Goal: Find specific page/section: Find specific page/section

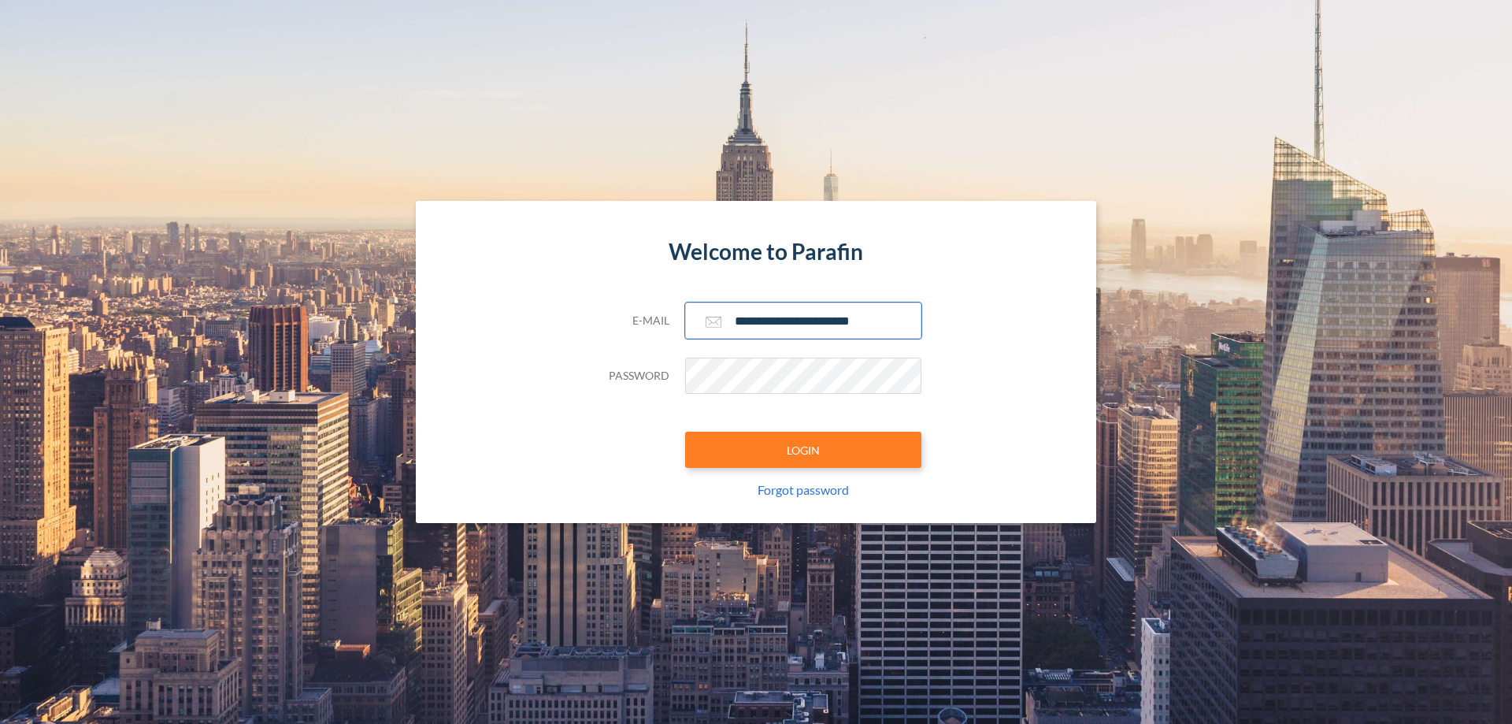
type input "**********"
click at [803, 450] on button "LOGIN" at bounding box center [803, 449] width 236 height 36
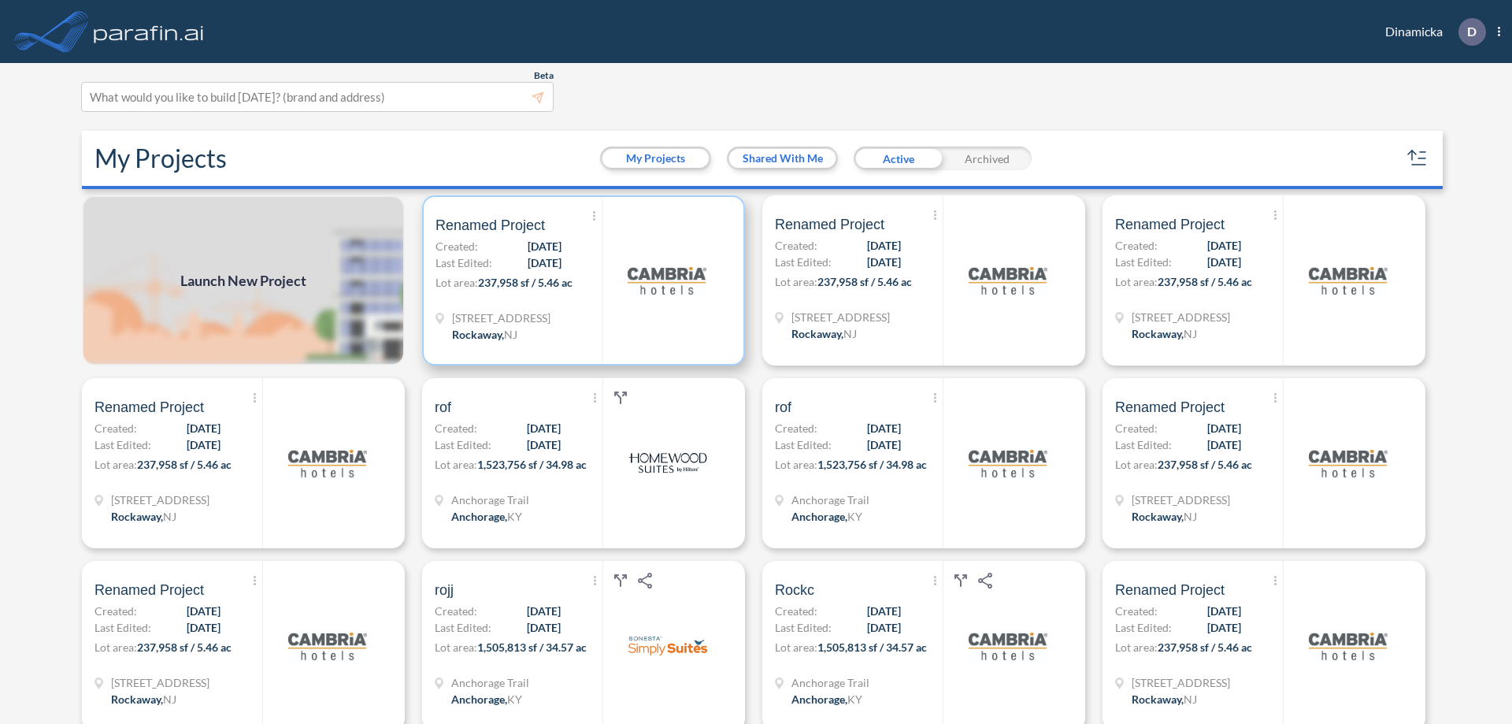
scroll to position [4, 0]
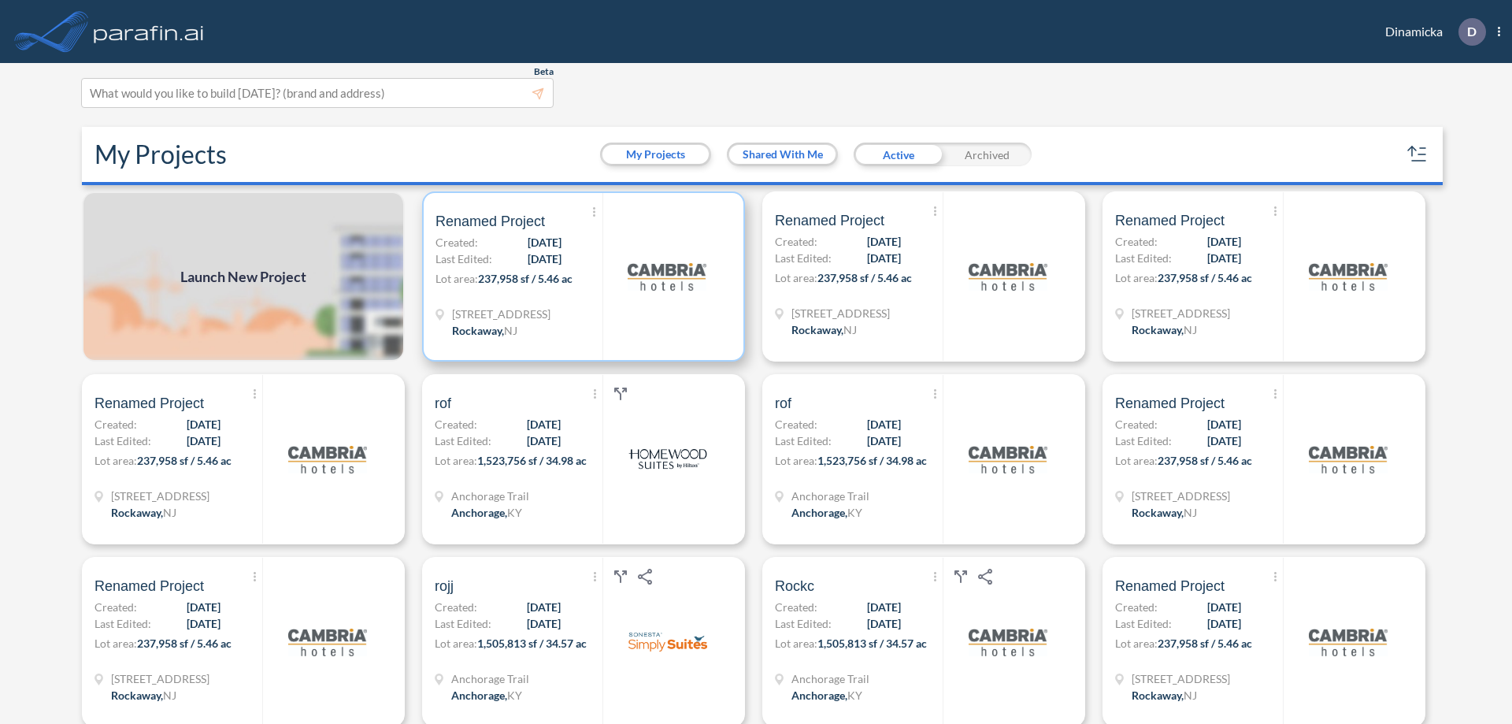
click at [580, 276] on p "Lot area: 237,958 sf / 5.46 ac" at bounding box center [518, 281] width 167 height 23
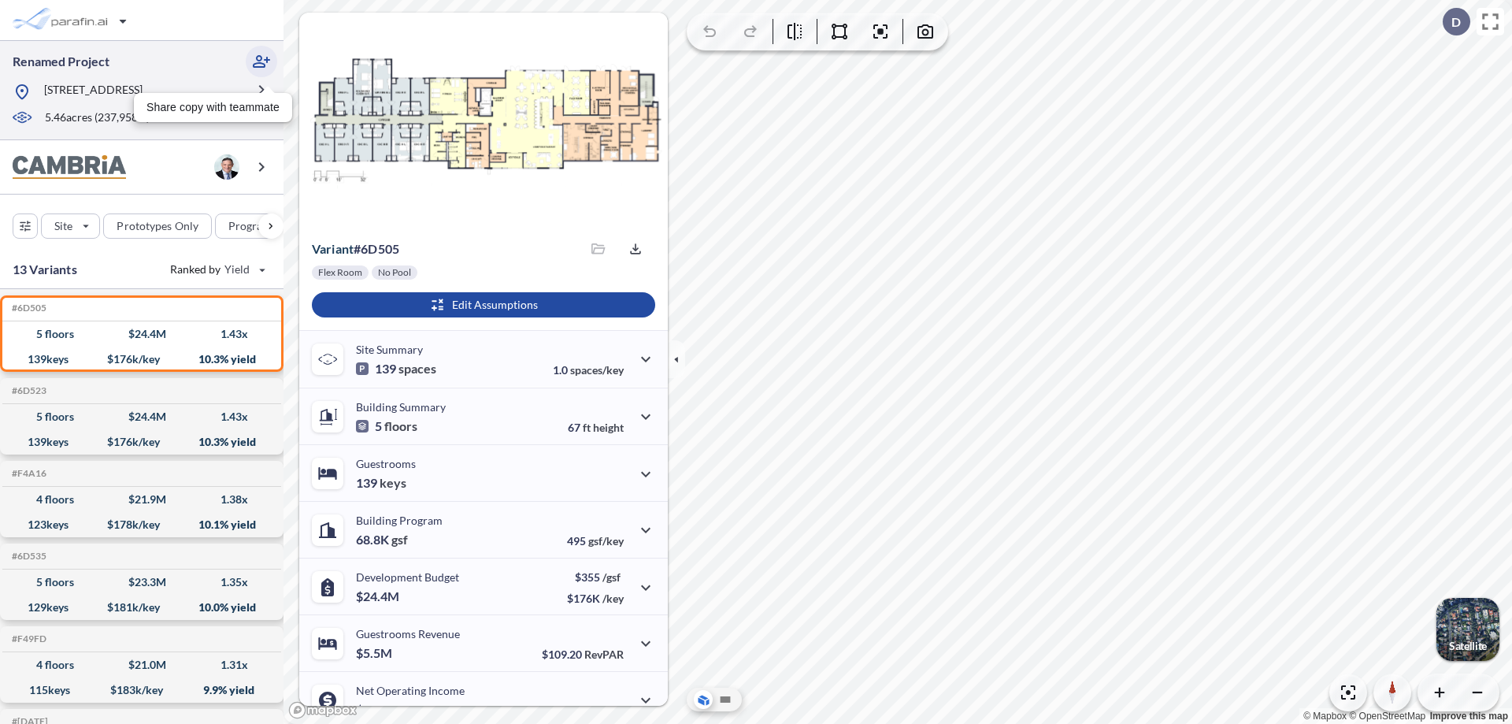
click at [261, 61] on icon "button" at bounding box center [261, 61] width 19 height 19
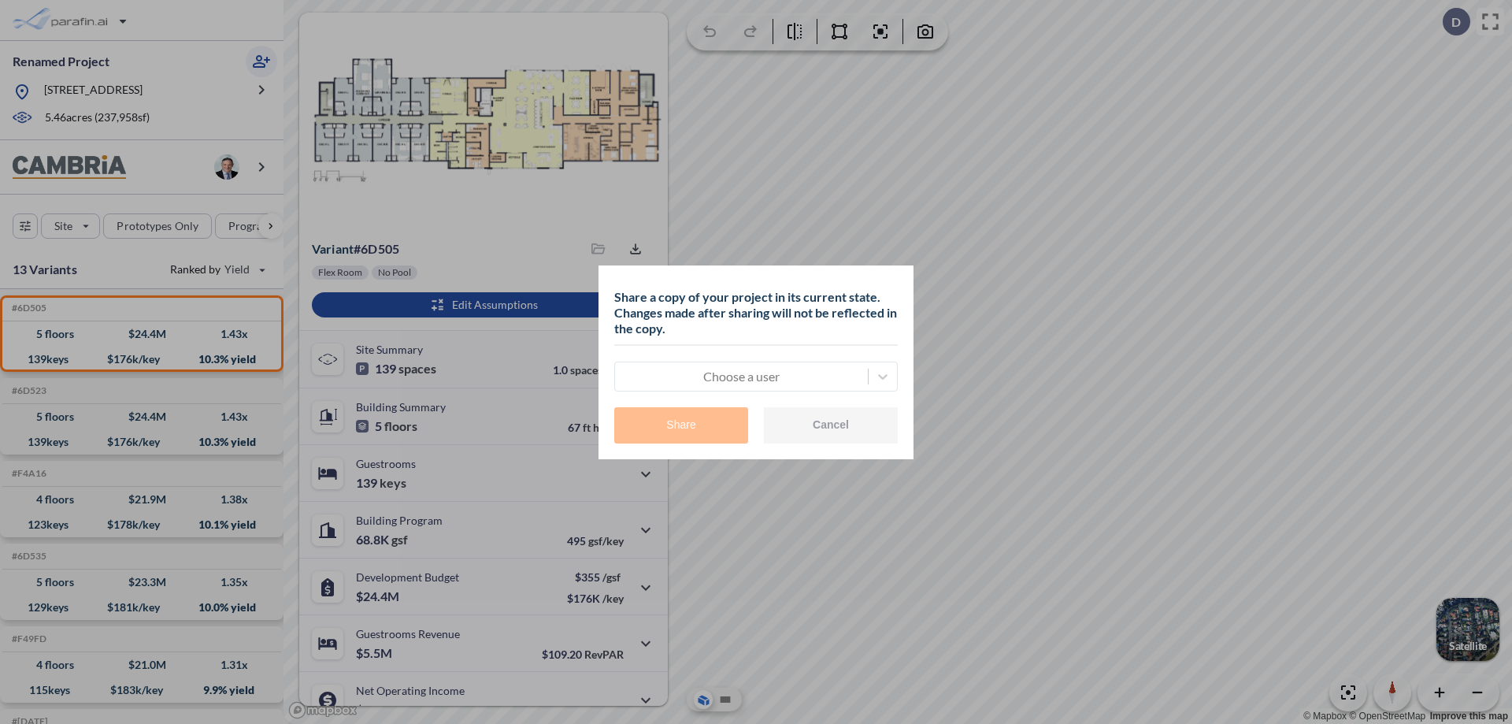
click at [741, 376] on div at bounding box center [741, 376] width 237 height 19
